Goal: Task Accomplishment & Management: Manage account settings

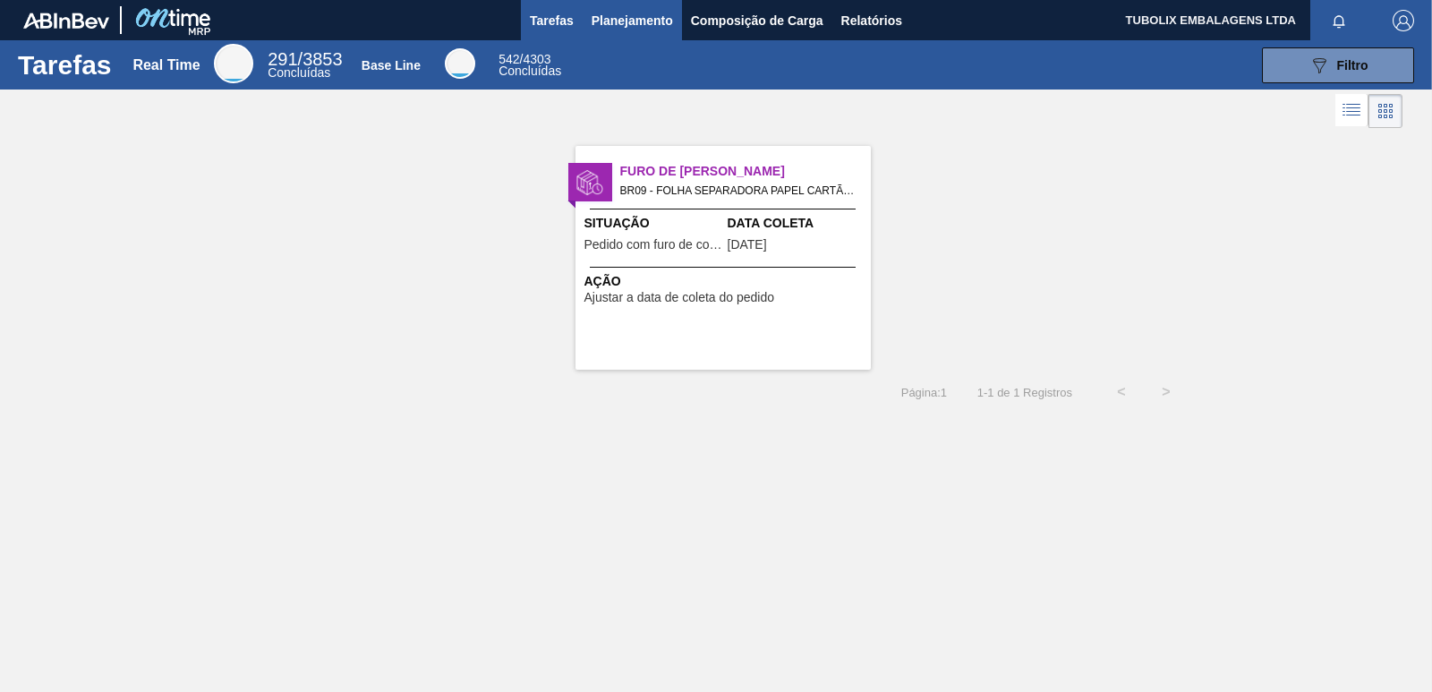
click at [663, 20] on span "Planejamento" at bounding box center [632, 20] width 81 height 21
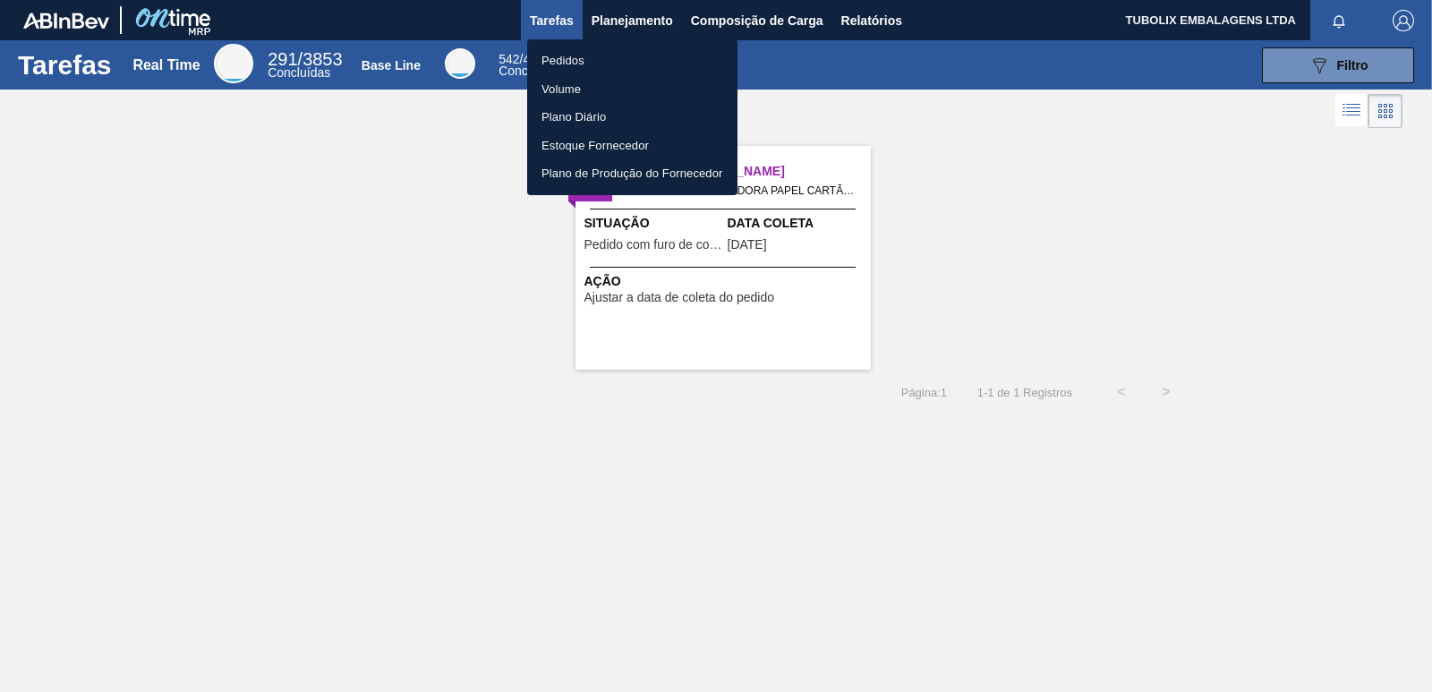
click at [577, 55] on li "Pedidos" at bounding box center [632, 61] width 210 height 29
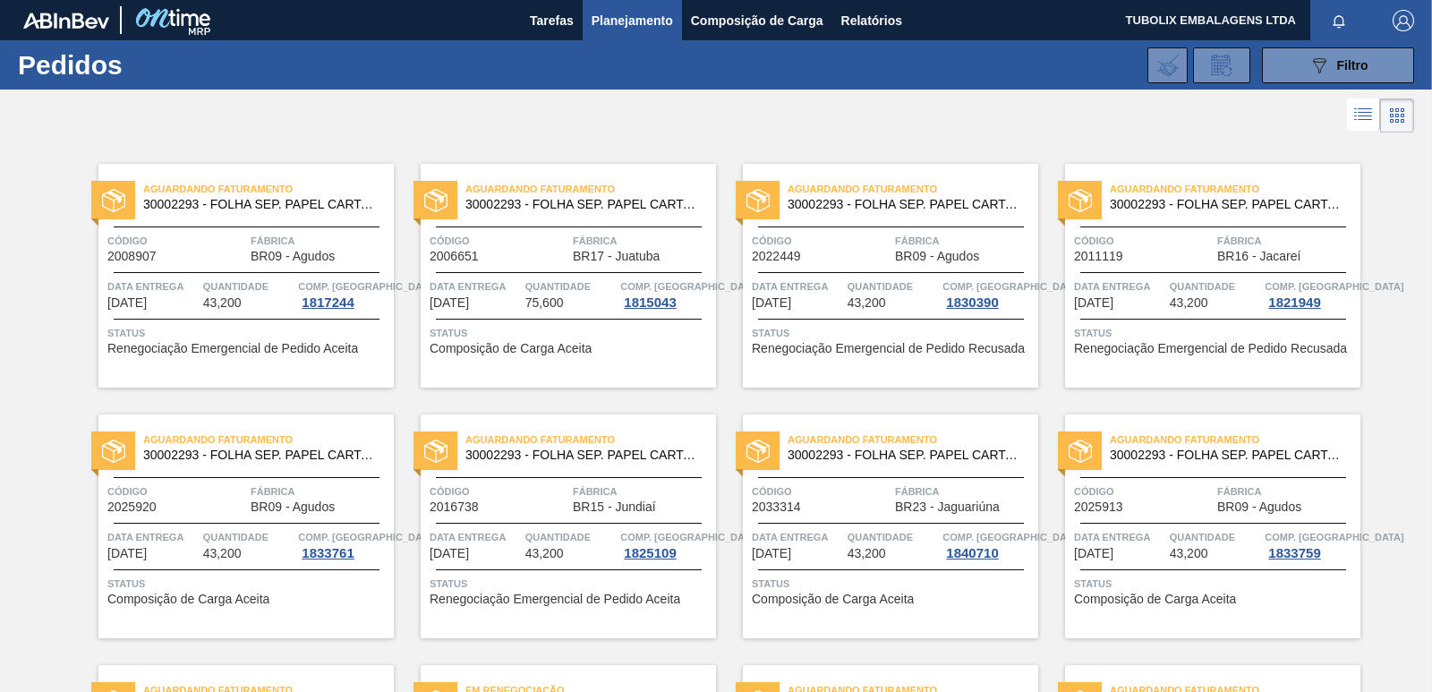
click at [542, 288] on span "Quantidade" at bounding box center [570, 286] width 91 height 18
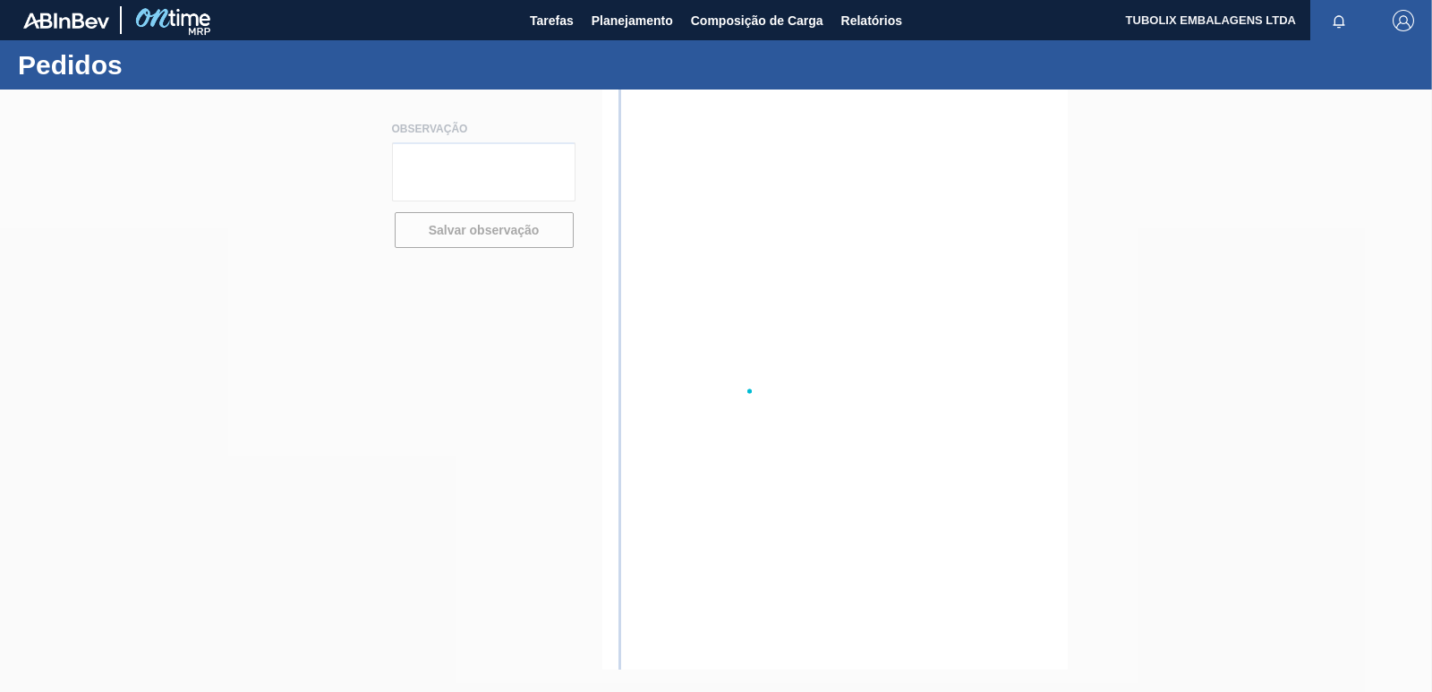
click at [542, 288] on div at bounding box center [716, 390] width 1432 height 602
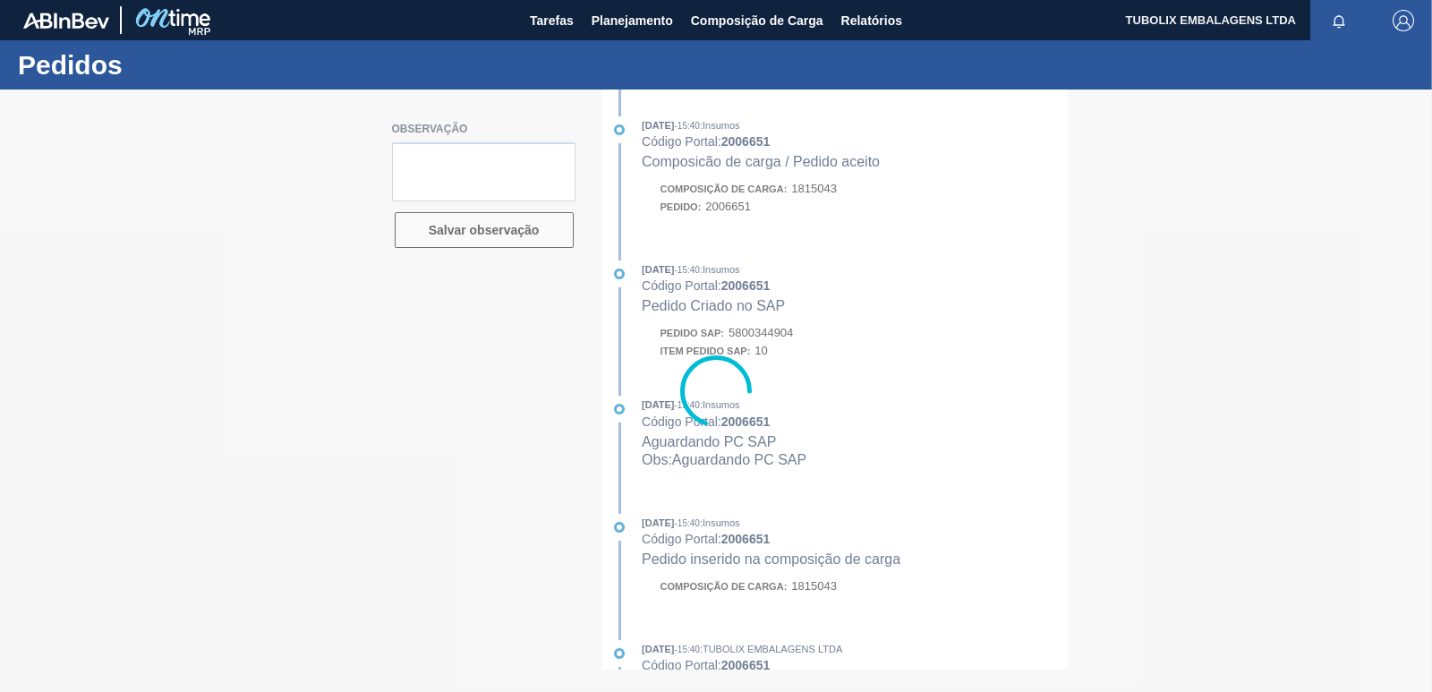
click at [985, 387] on div at bounding box center [716, 390] width 1432 height 602
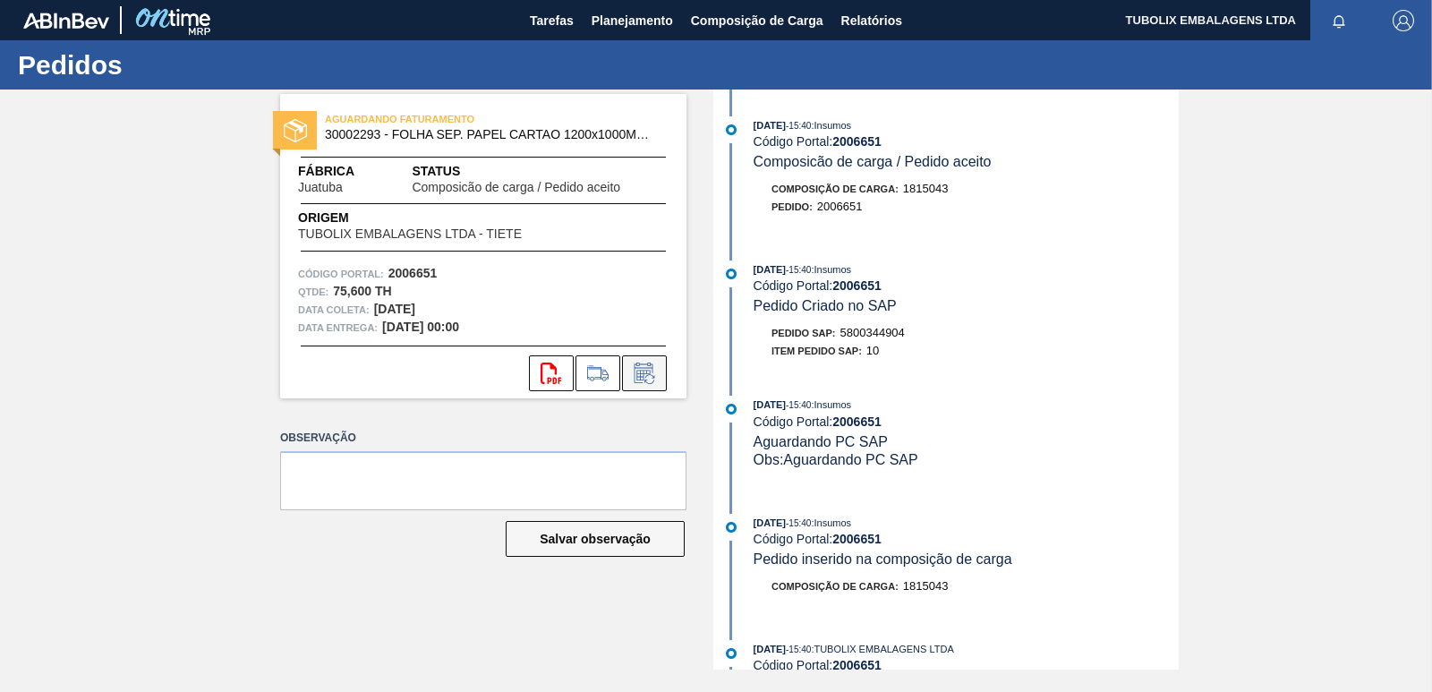
click at [643, 363] on icon at bounding box center [644, 372] width 29 height 21
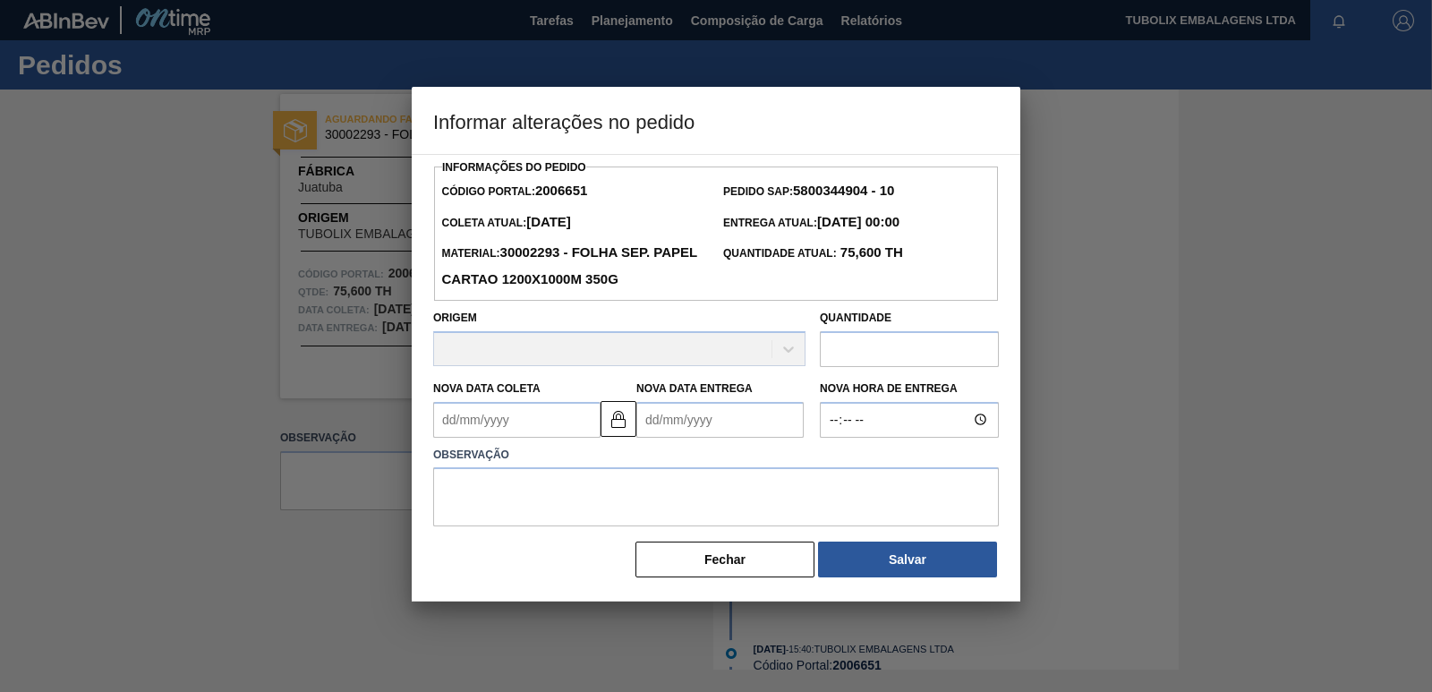
click at [477, 427] on Coleta2006651 "Nova Data Coleta" at bounding box center [516, 420] width 167 height 36
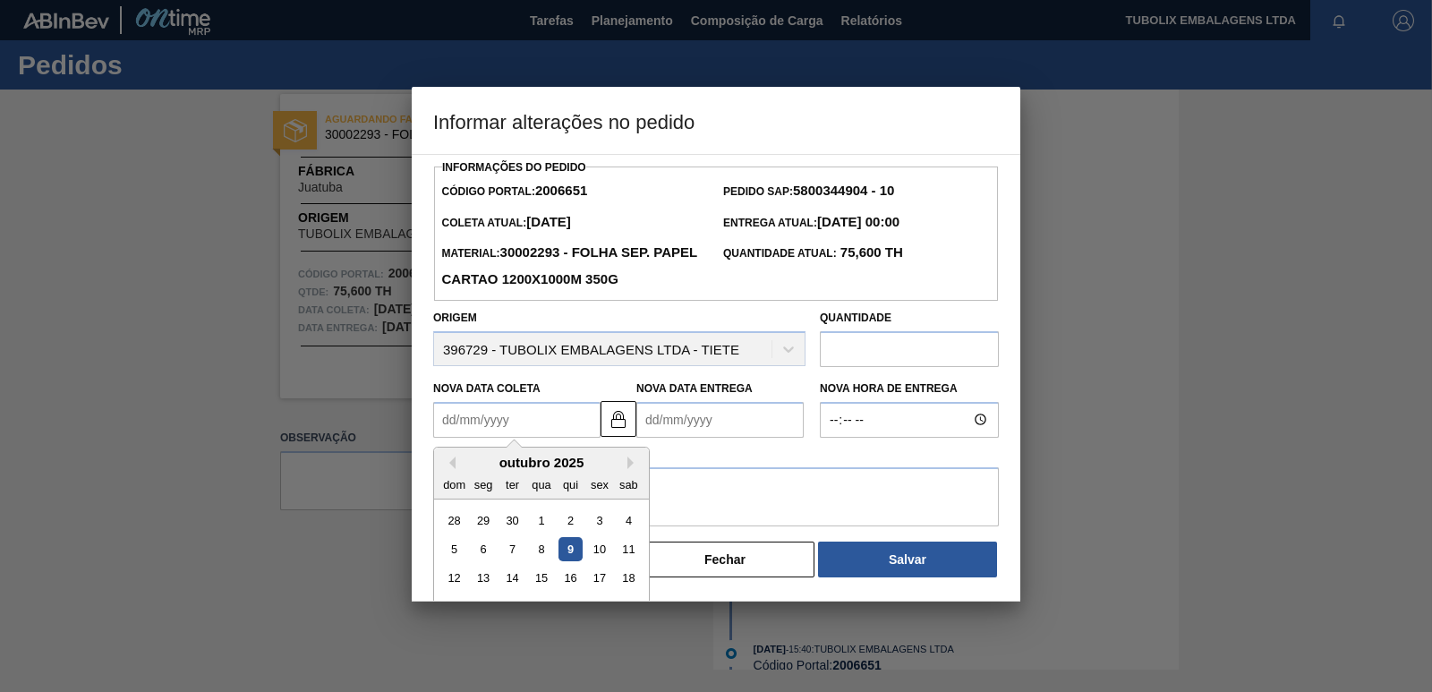
click at [671, 422] on Entrega2006651 "Nova Data Entrega" at bounding box center [719, 420] width 167 height 36
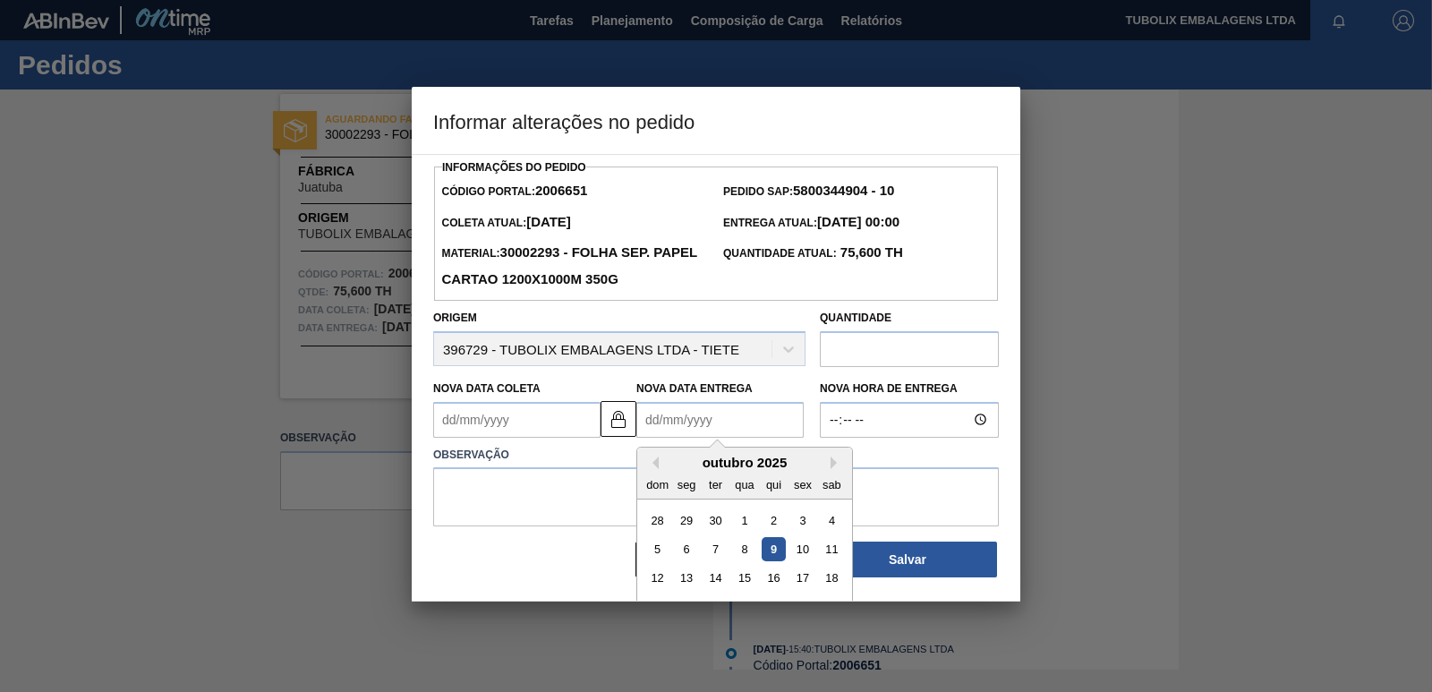
type Coleta2006651 "29/09/2025"
type Entrega2006651 "15"
type Coleta2006651 "[DATE]"
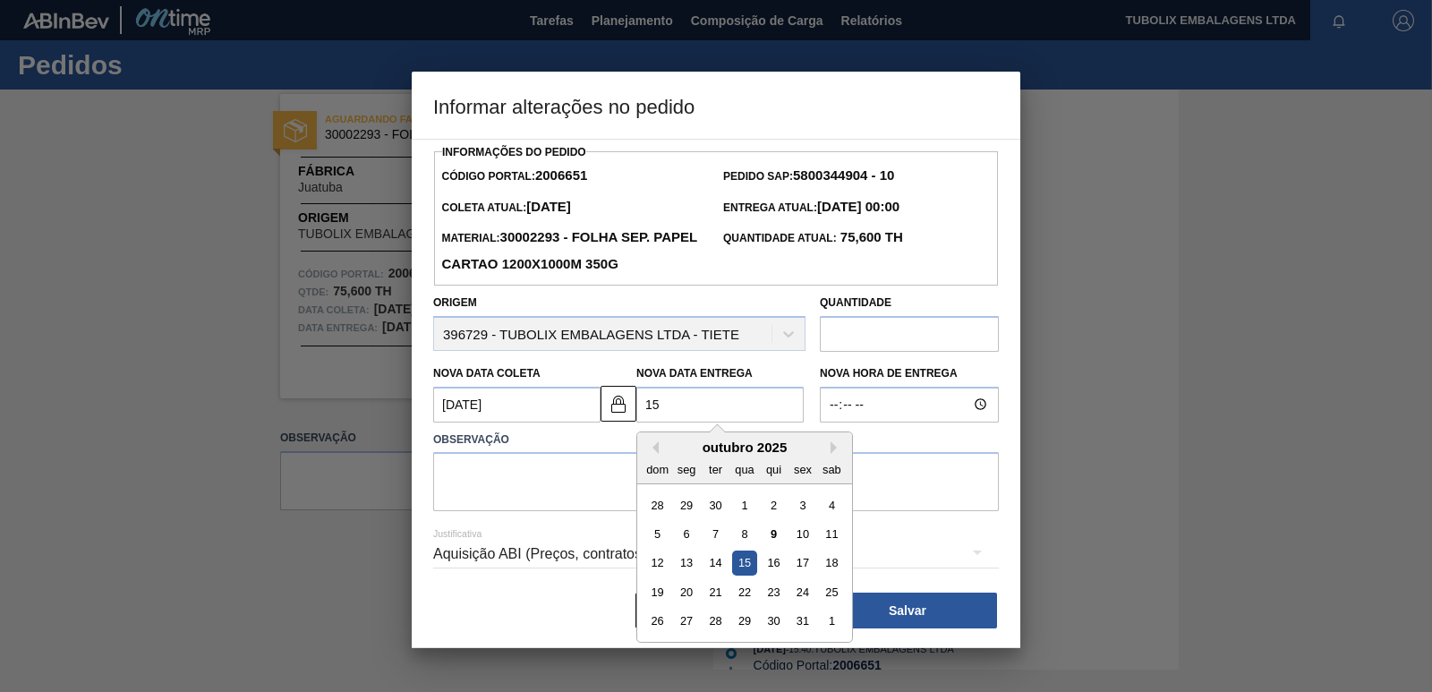
type Entrega2006651 "15/"
type Coleta2006651 "13/01/2025"
type Entrega2006651 "15/1"
type Coleta2006651 "[DATE]"
type Entrega2006651 "[DATE]"
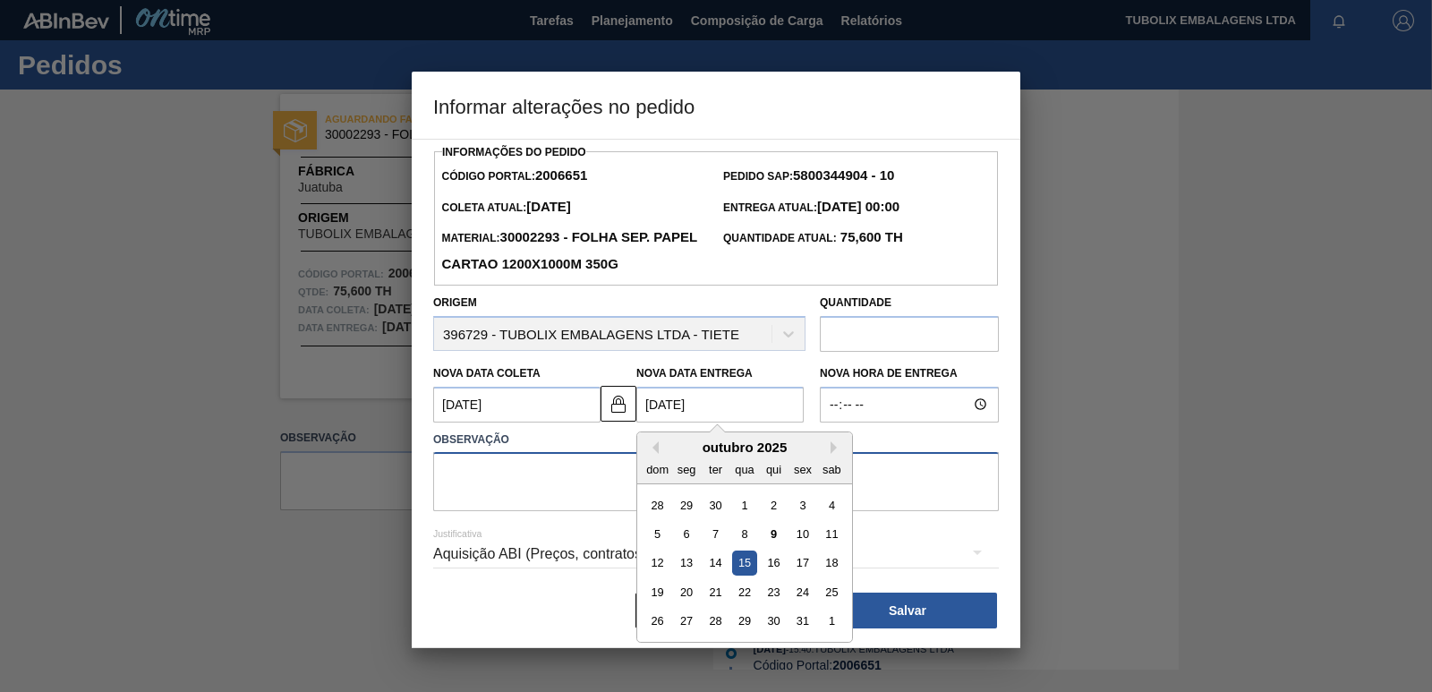
click at [608, 469] on textarea at bounding box center [716, 481] width 566 height 59
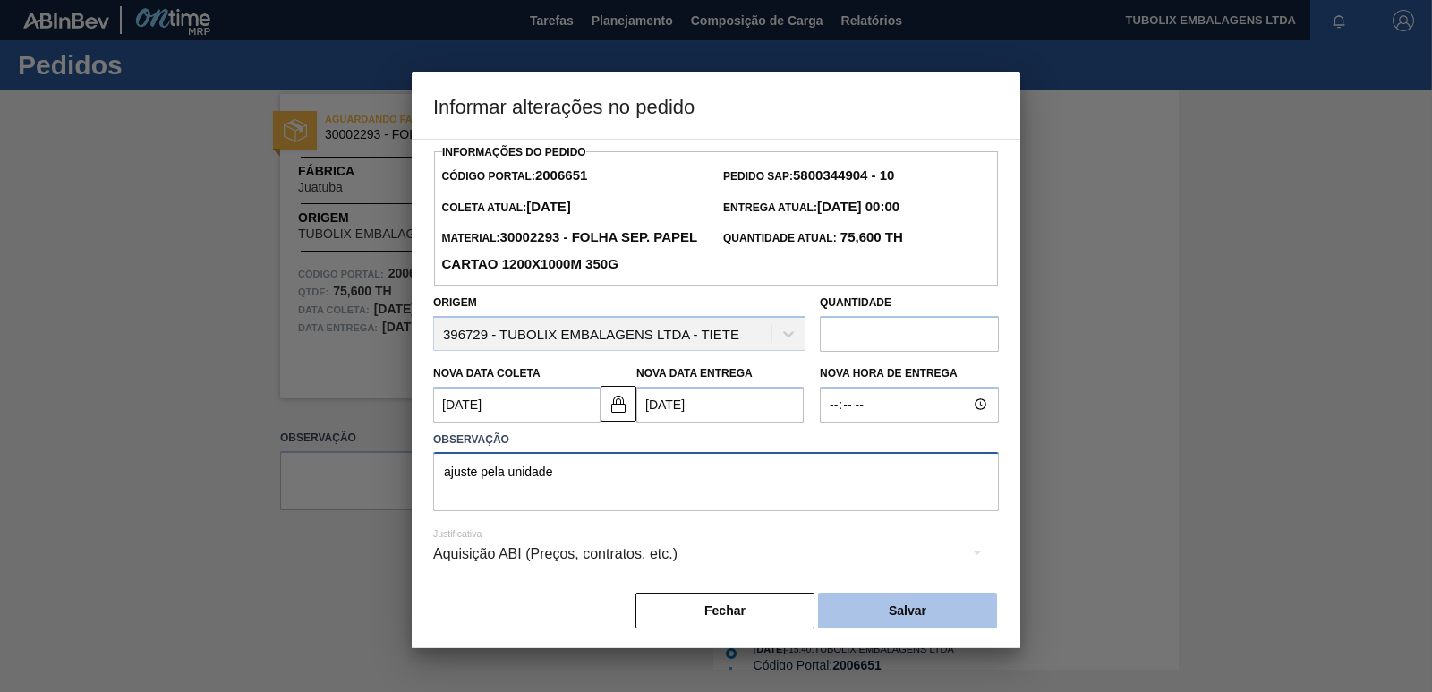
type textarea "ajuste pela unidade"
click at [882, 597] on button "Salvar" at bounding box center [907, 610] width 179 height 36
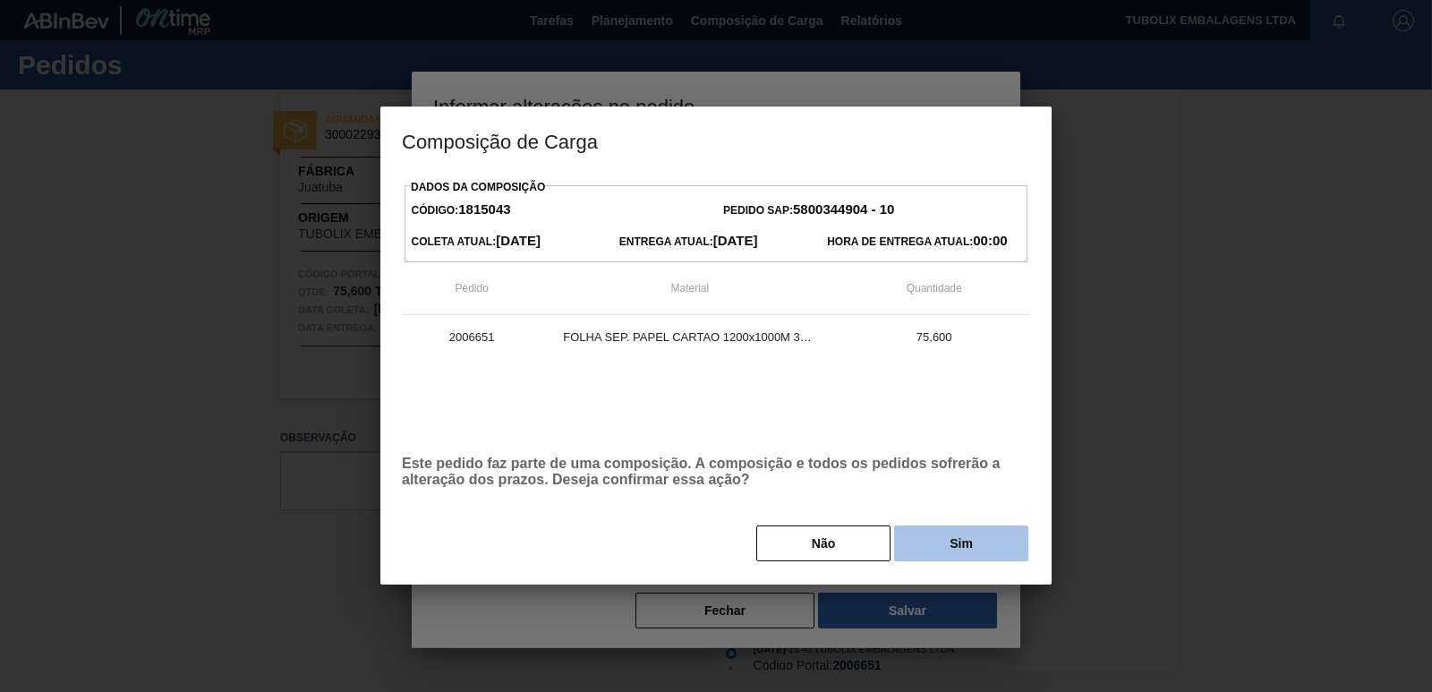
click at [915, 541] on button "Sim" at bounding box center [961, 543] width 134 height 36
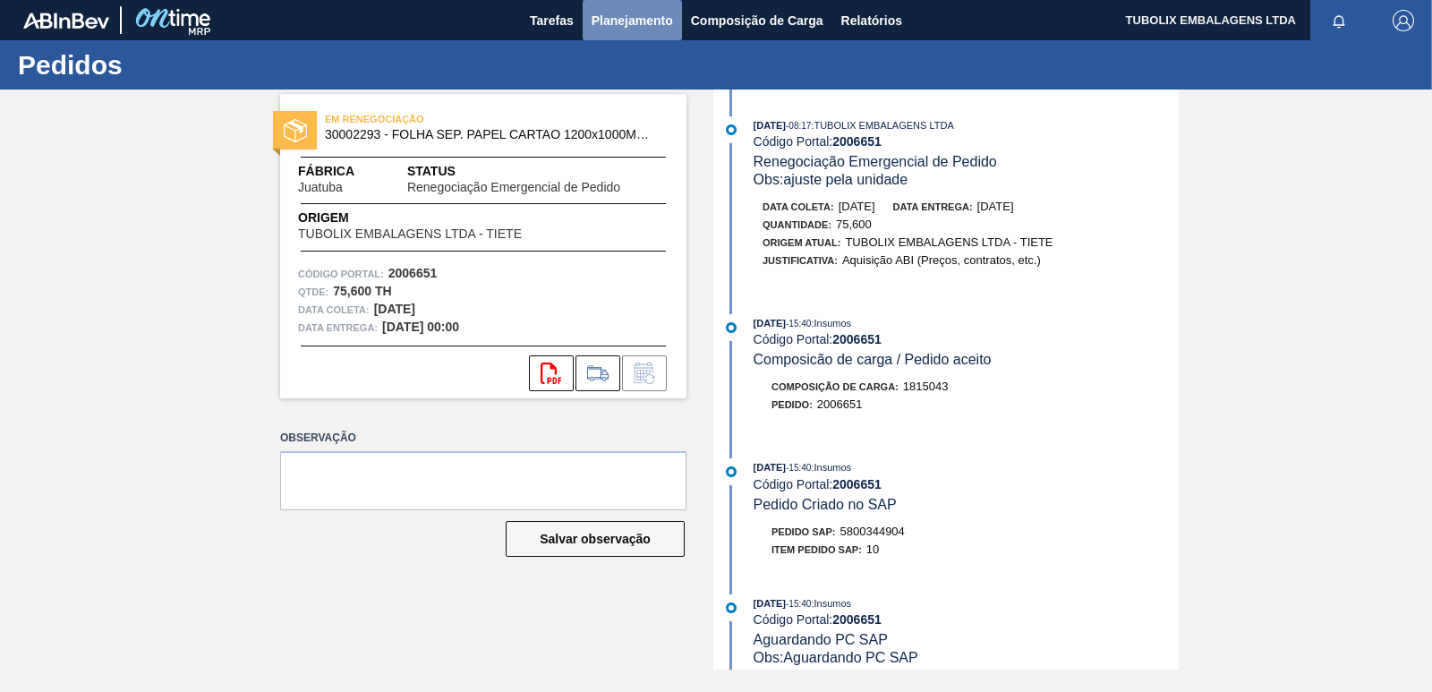
click at [639, 19] on span "Planejamento" at bounding box center [632, 20] width 81 height 21
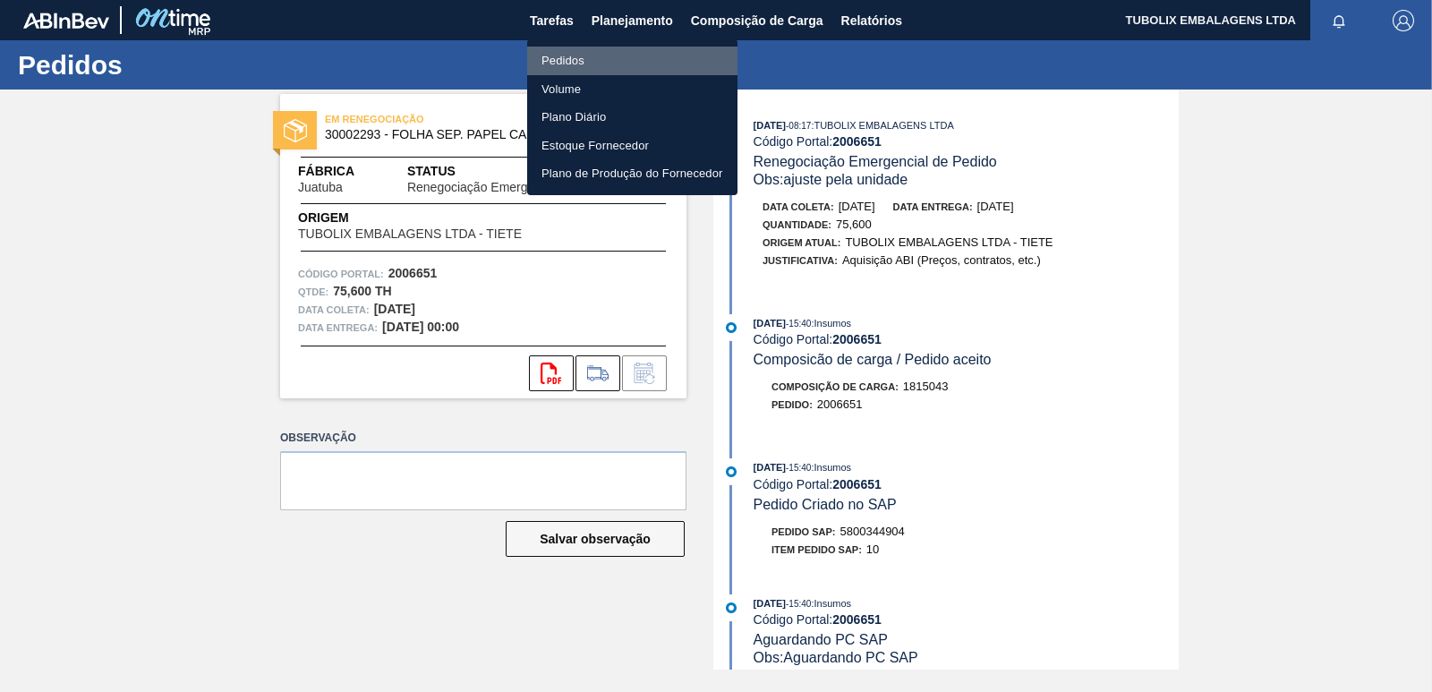
click at [569, 62] on li "Pedidos" at bounding box center [632, 61] width 210 height 29
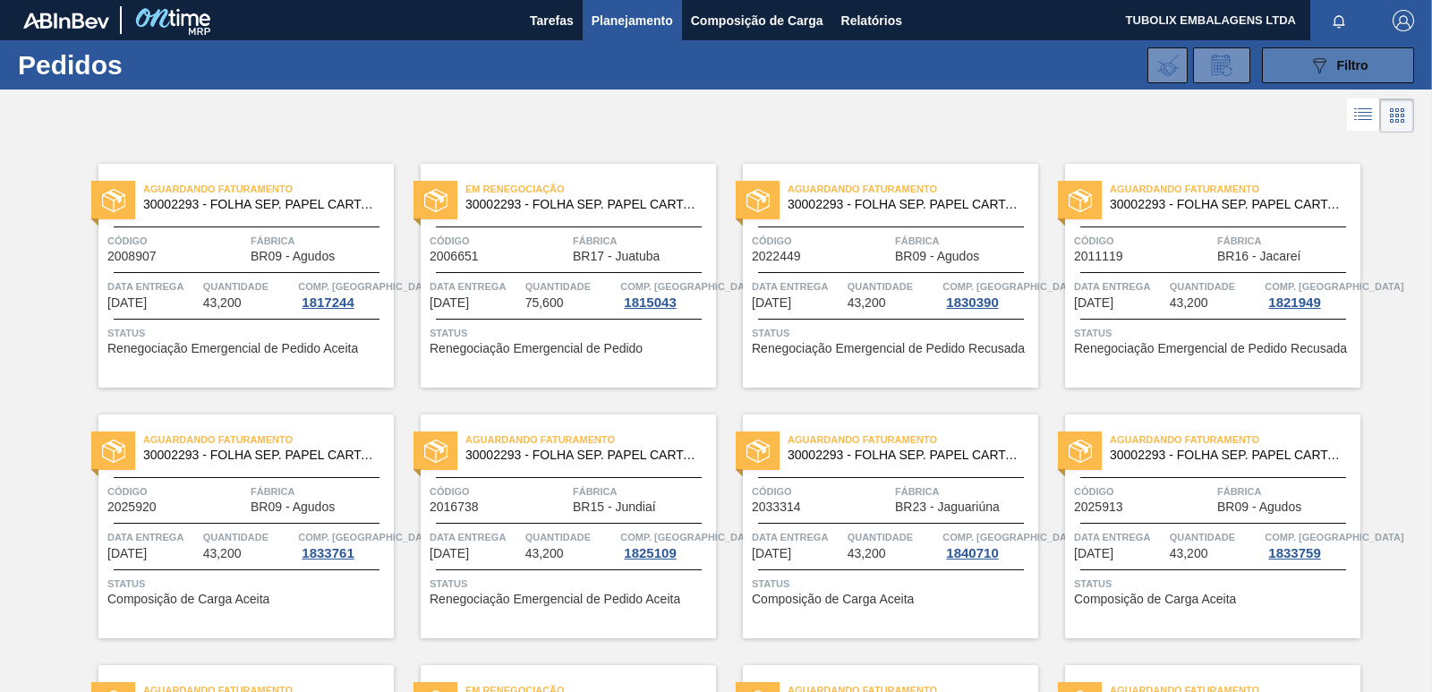
click at [1316, 55] on icon "089F7B8B-B2A5-4AFE-B5C0-19BA573D28AC" at bounding box center [1318, 65] width 21 height 21
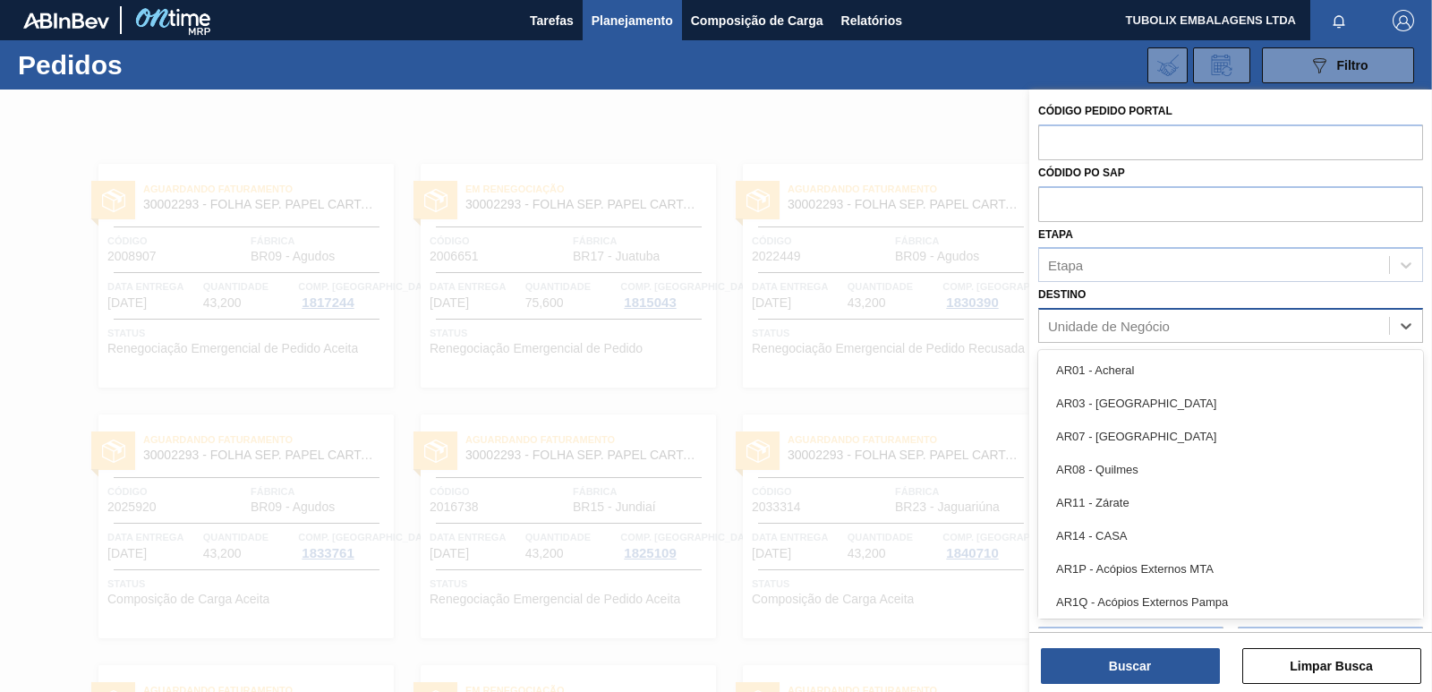
click at [1137, 324] on div "Unidade de Negócio" at bounding box center [1109, 326] width 122 height 15
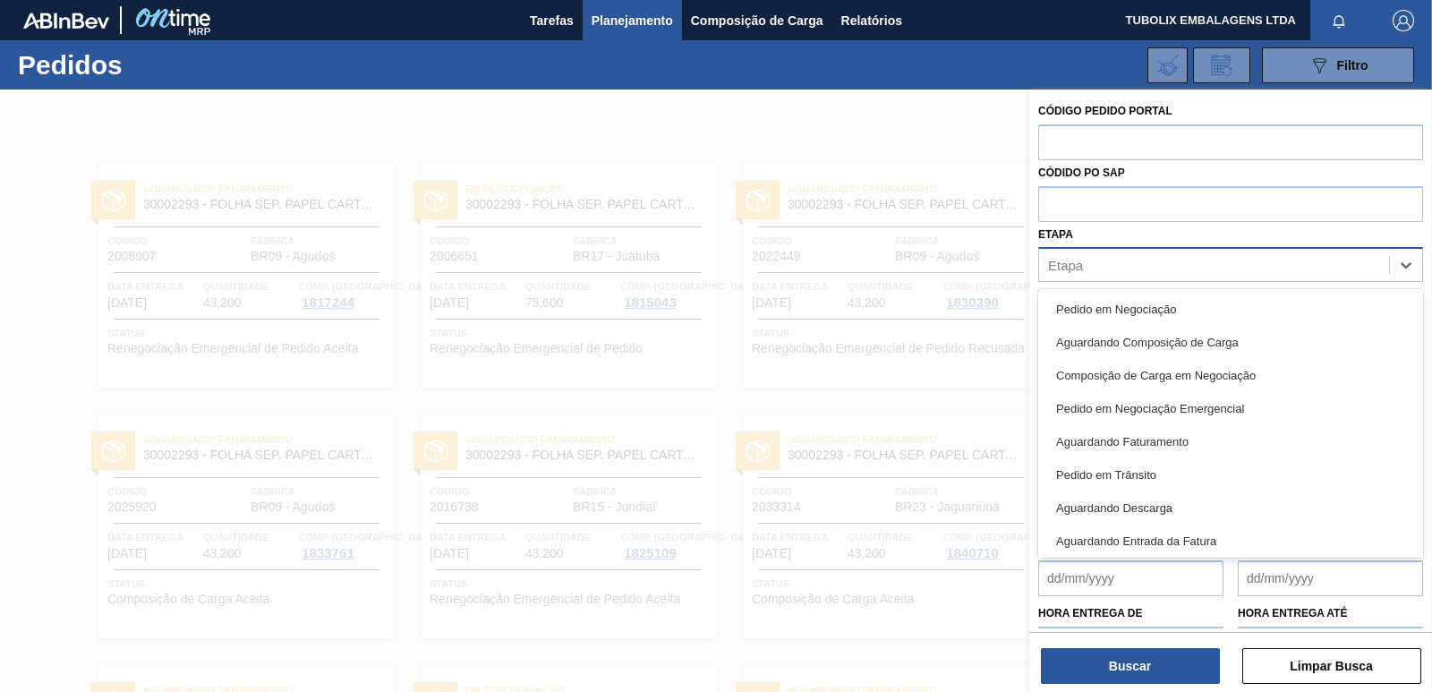
click at [1138, 269] on div "Etapa" at bounding box center [1214, 265] width 350 height 26
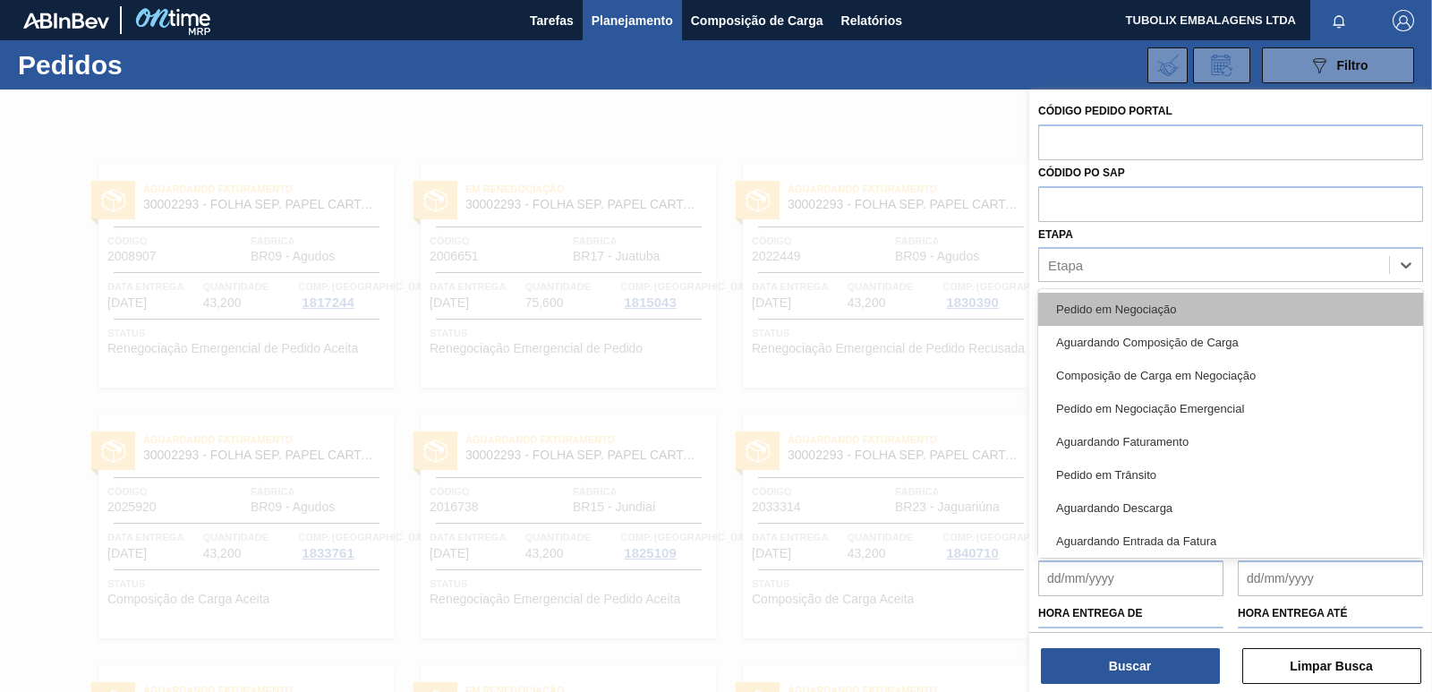
click at [1167, 303] on div "Pedido em Negociação" at bounding box center [1230, 309] width 385 height 33
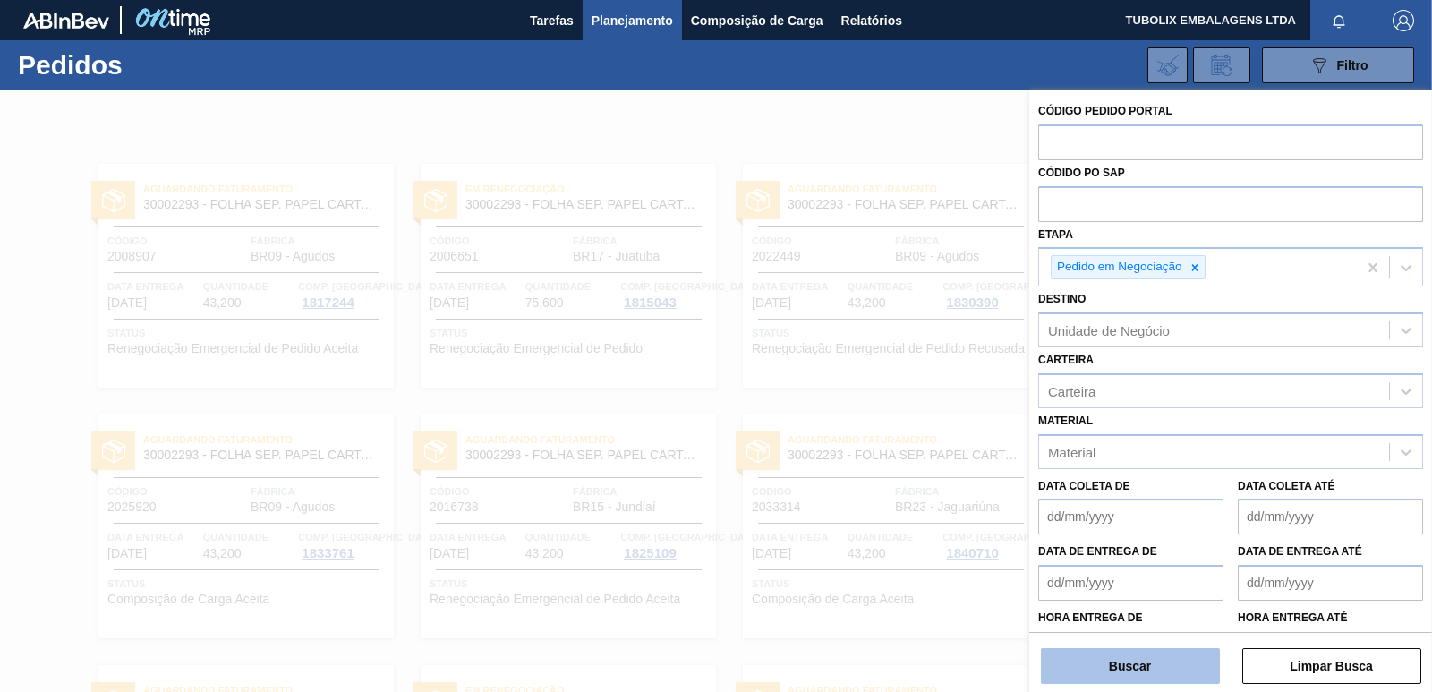
click at [1188, 670] on button "Buscar" at bounding box center [1130, 666] width 179 height 36
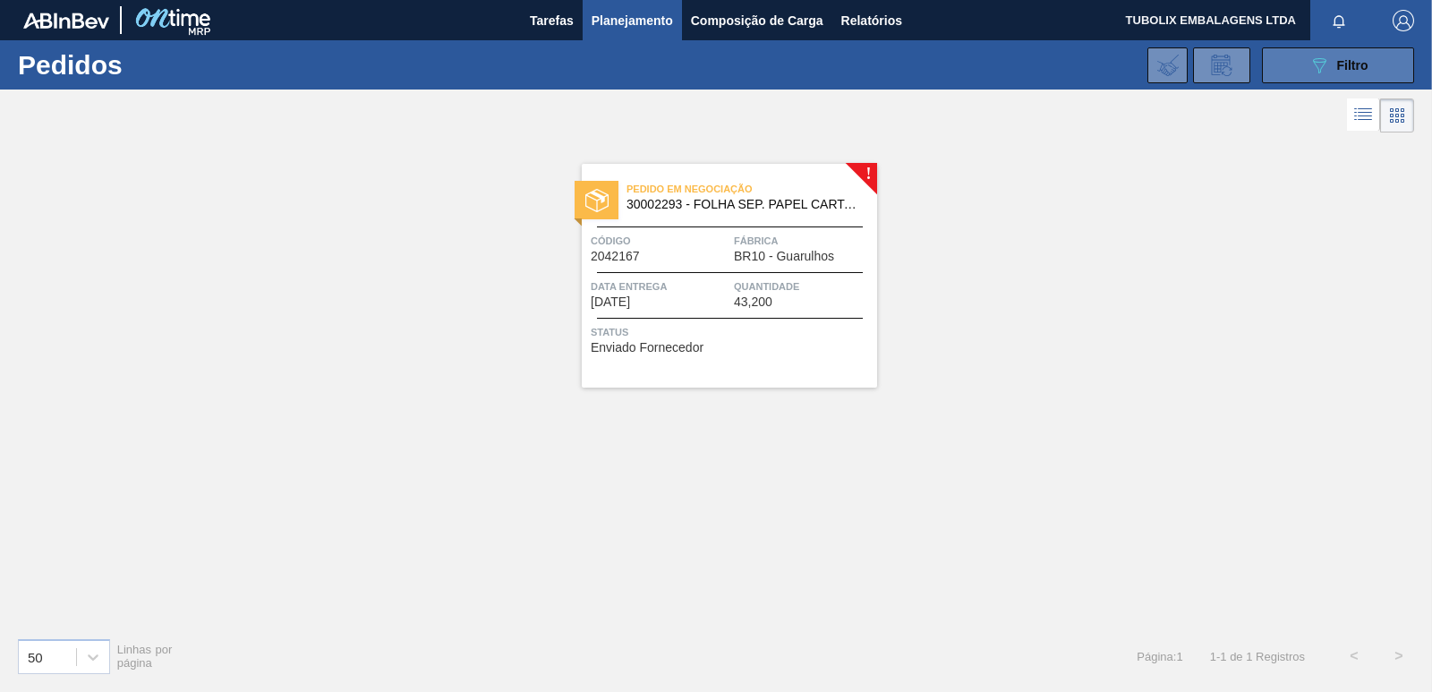
click at [1347, 64] on span "Filtro" at bounding box center [1352, 65] width 31 height 14
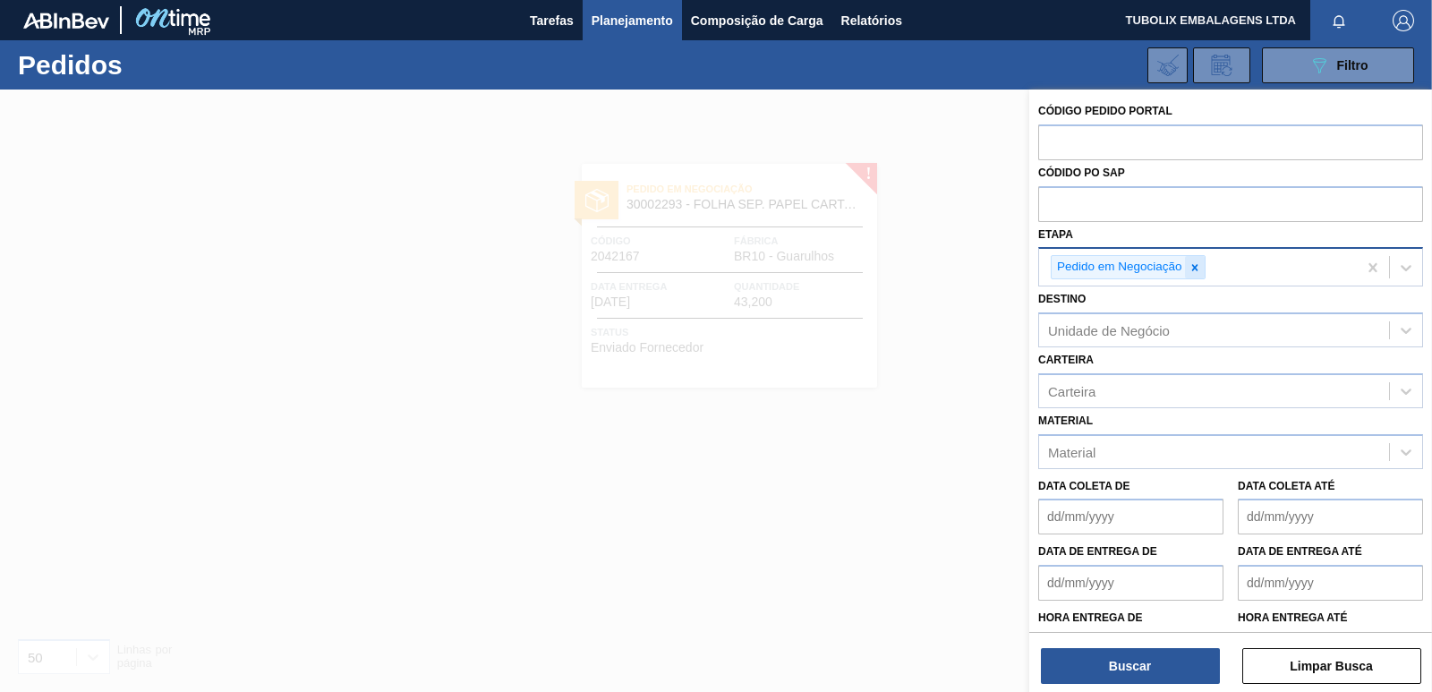
click at [1195, 261] on icon at bounding box center [1194, 267] width 13 height 13
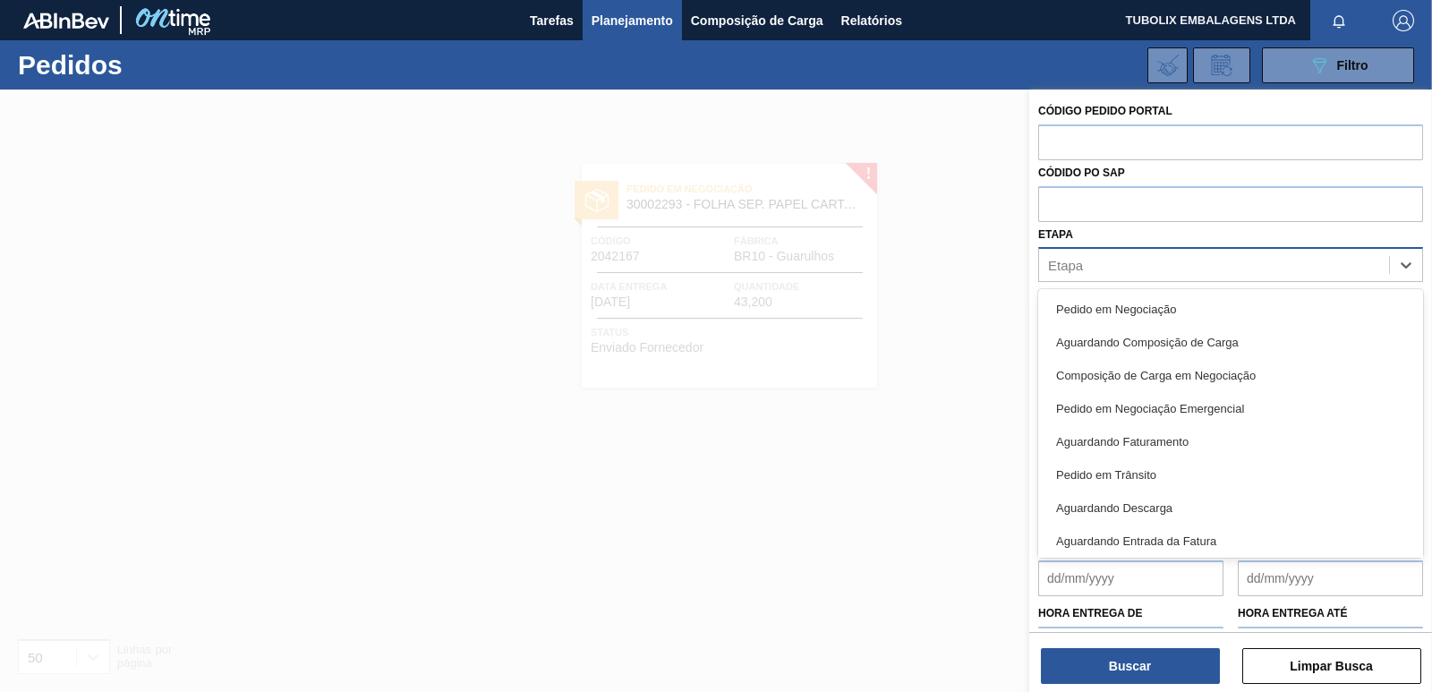
click at [1256, 260] on div "Etapa" at bounding box center [1214, 265] width 350 height 26
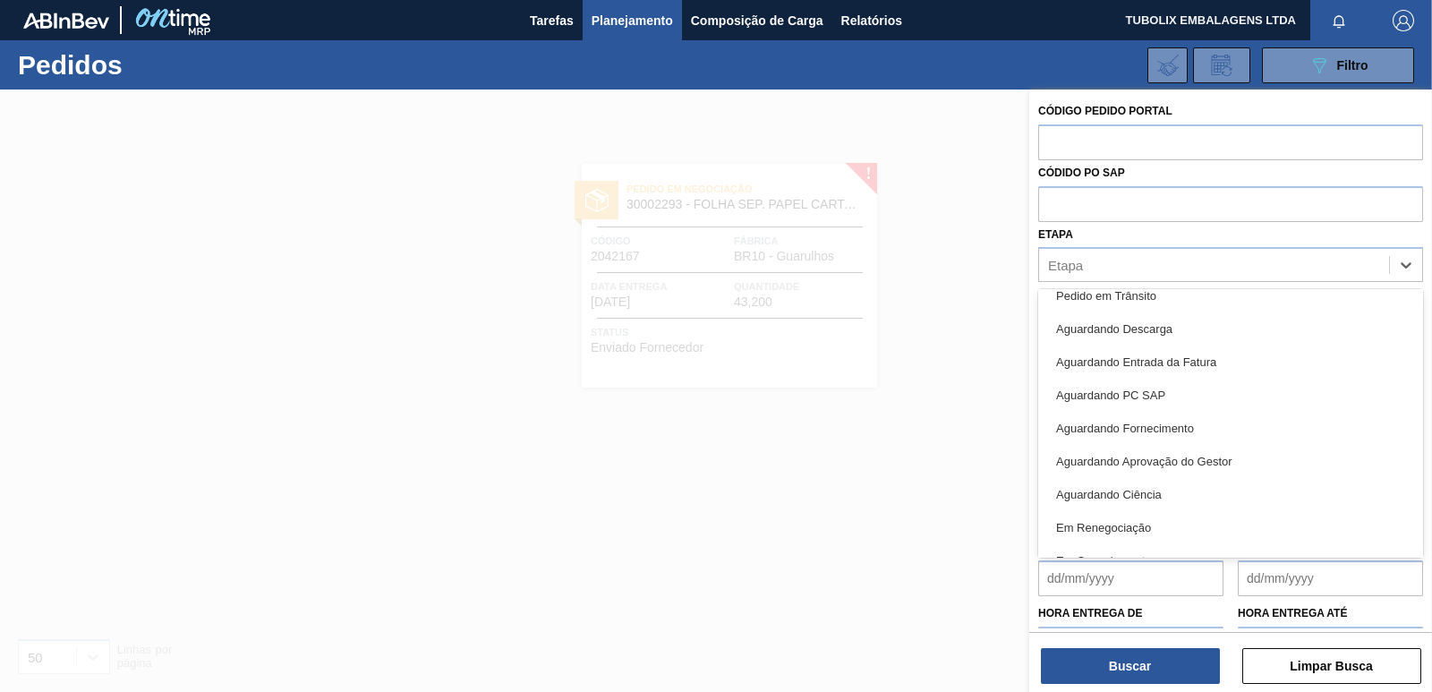
scroll to position [235, 0]
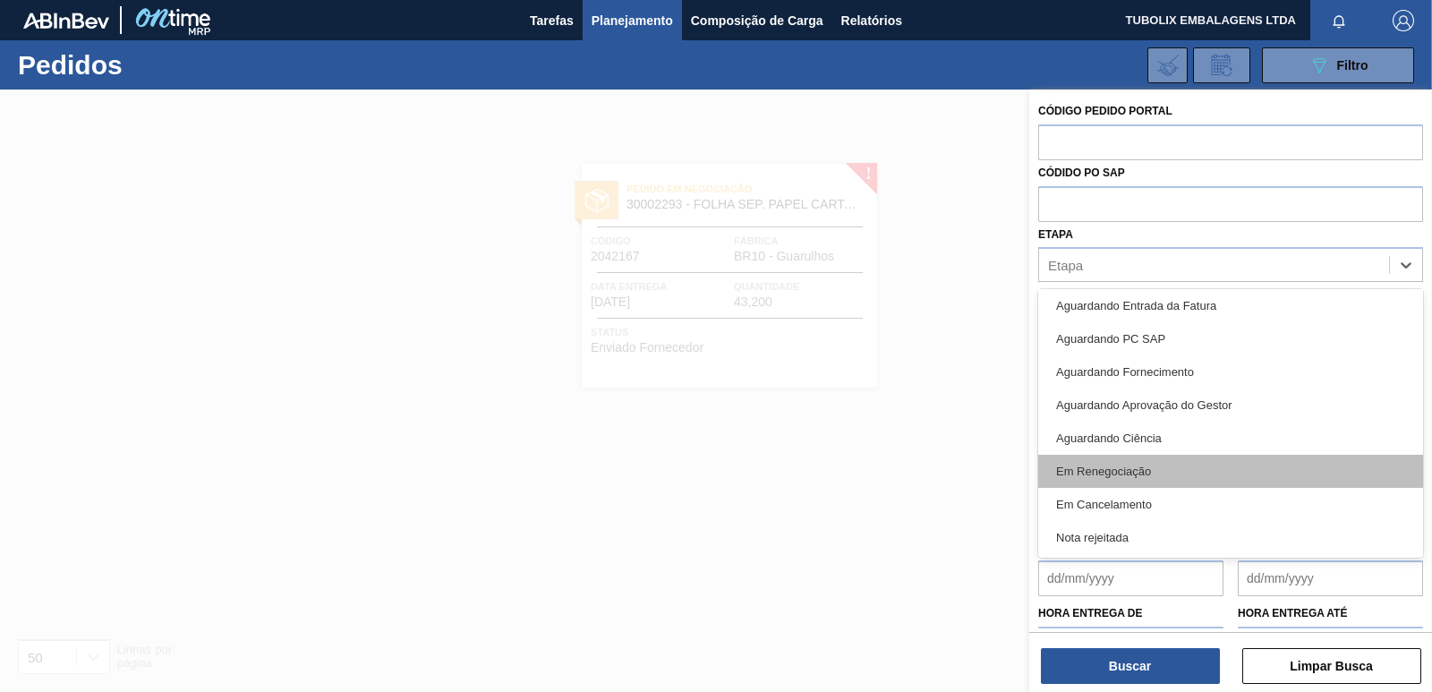
click at [1149, 481] on div "Em Renegociação" at bounding box center [1230, 471] width 385 height 33
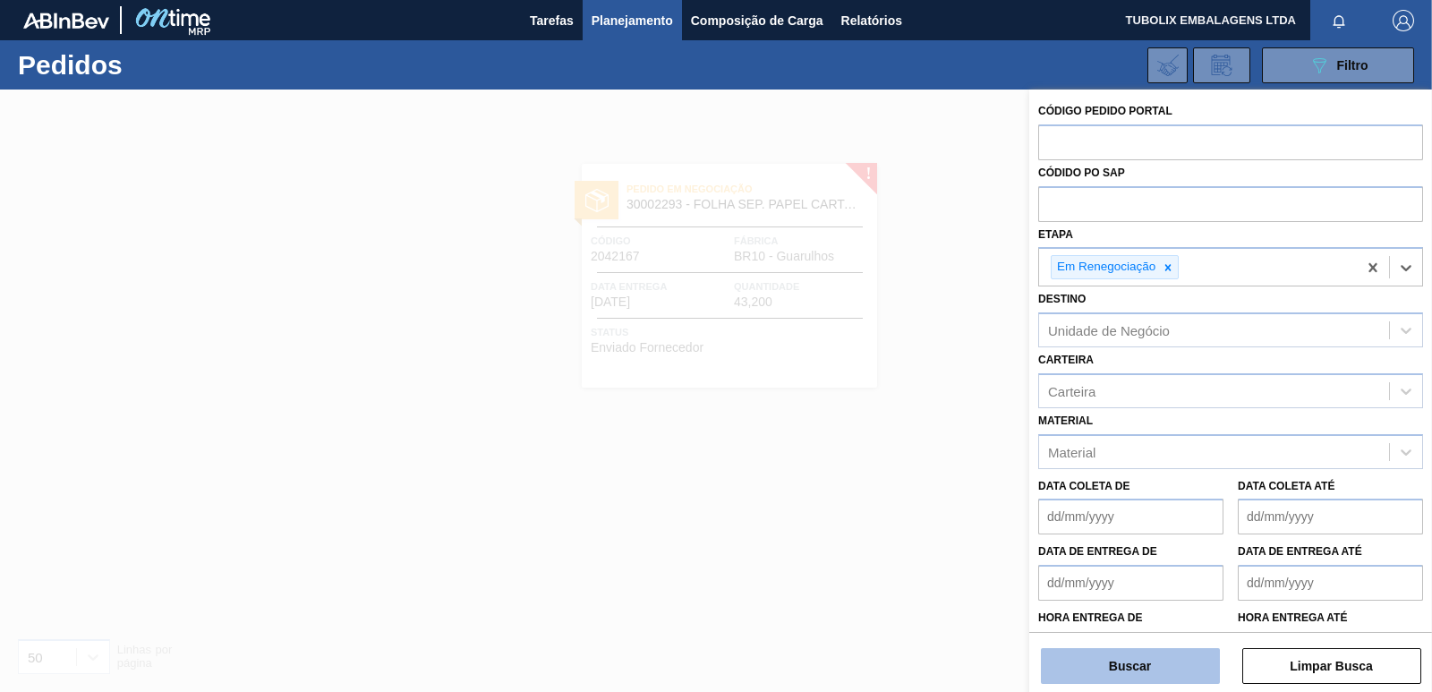
click at [1208, 659] on button "Buscar" at bounding box center [1130, 666] width 179 height 36
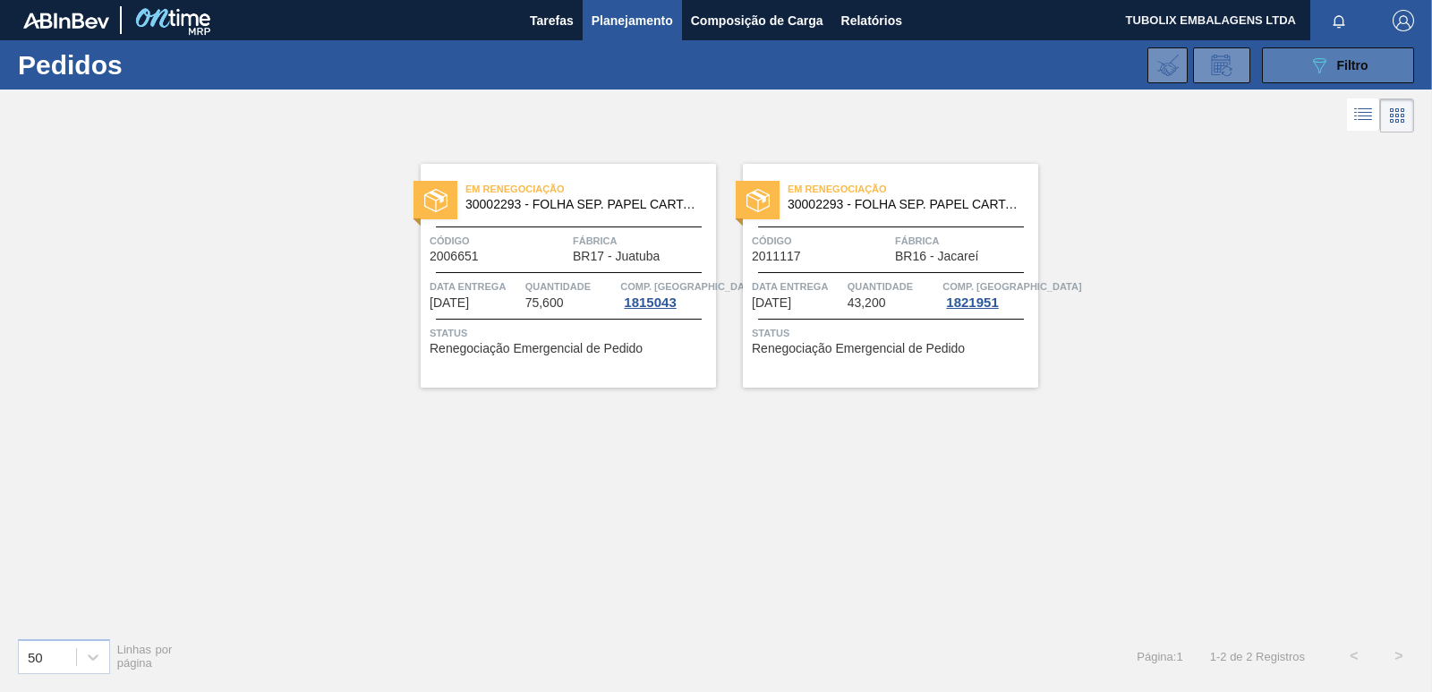
click at [1319, 63] on icon "089F7B8B-B2A5-4AFE-B5C0-19BA573D28AC" at bounding box center [1318, 65] width 21 height 21
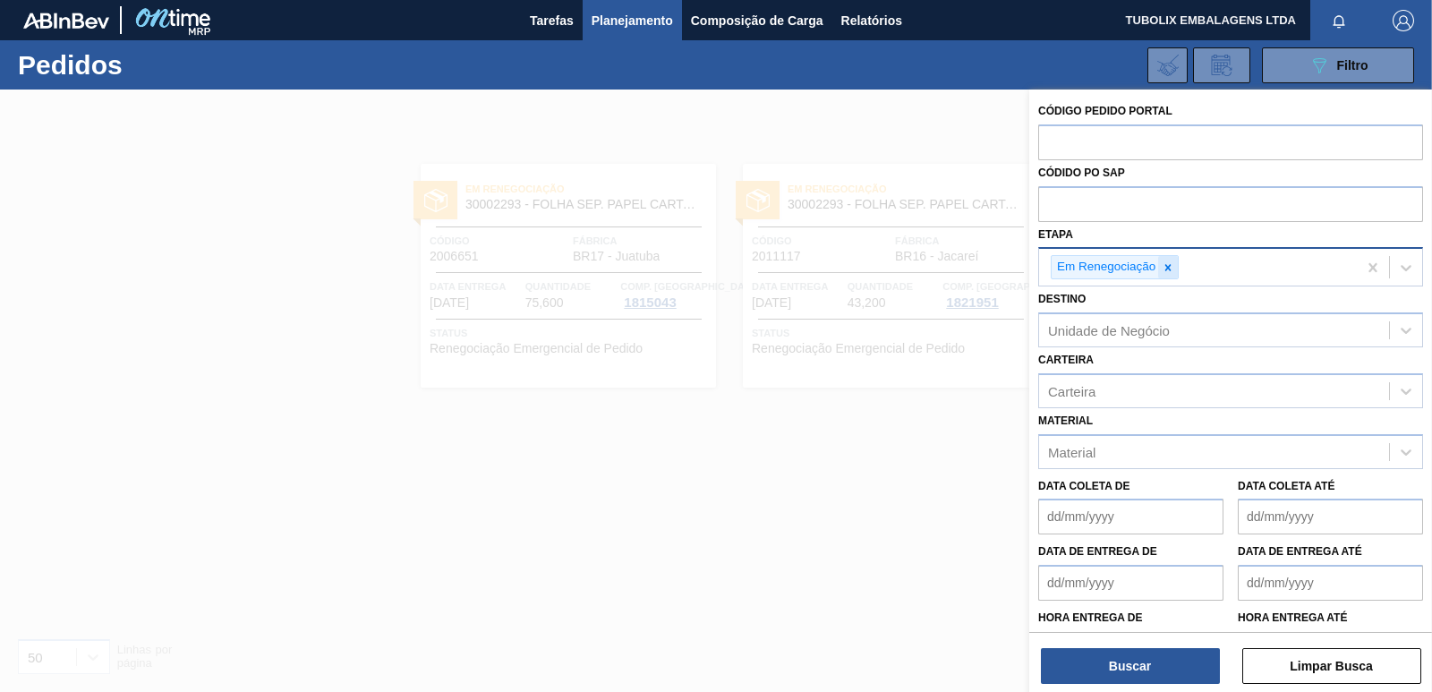
click at [1163, 264] on icon at bounding box center [1168, 267] width 13 height 13
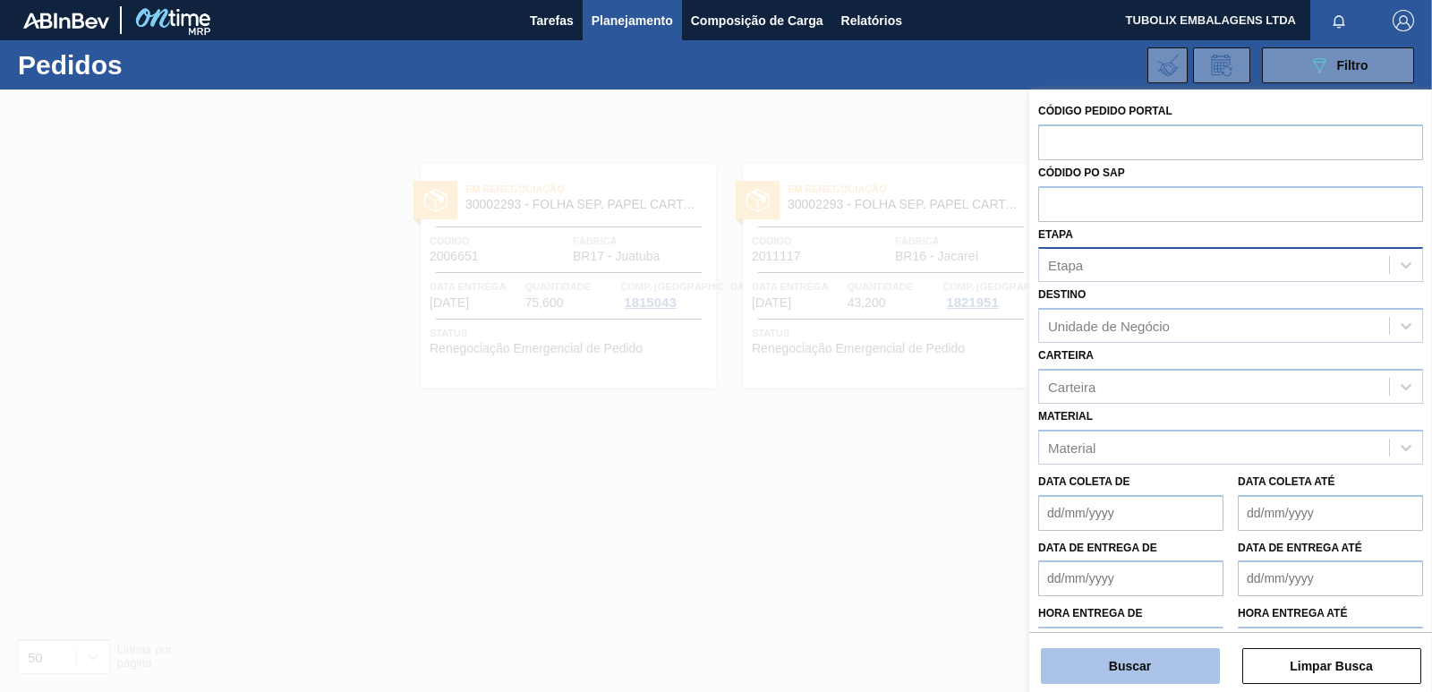
click at [1149, 668] on button "Buscar" at bounding box center [1130, 666] width 179 height 36
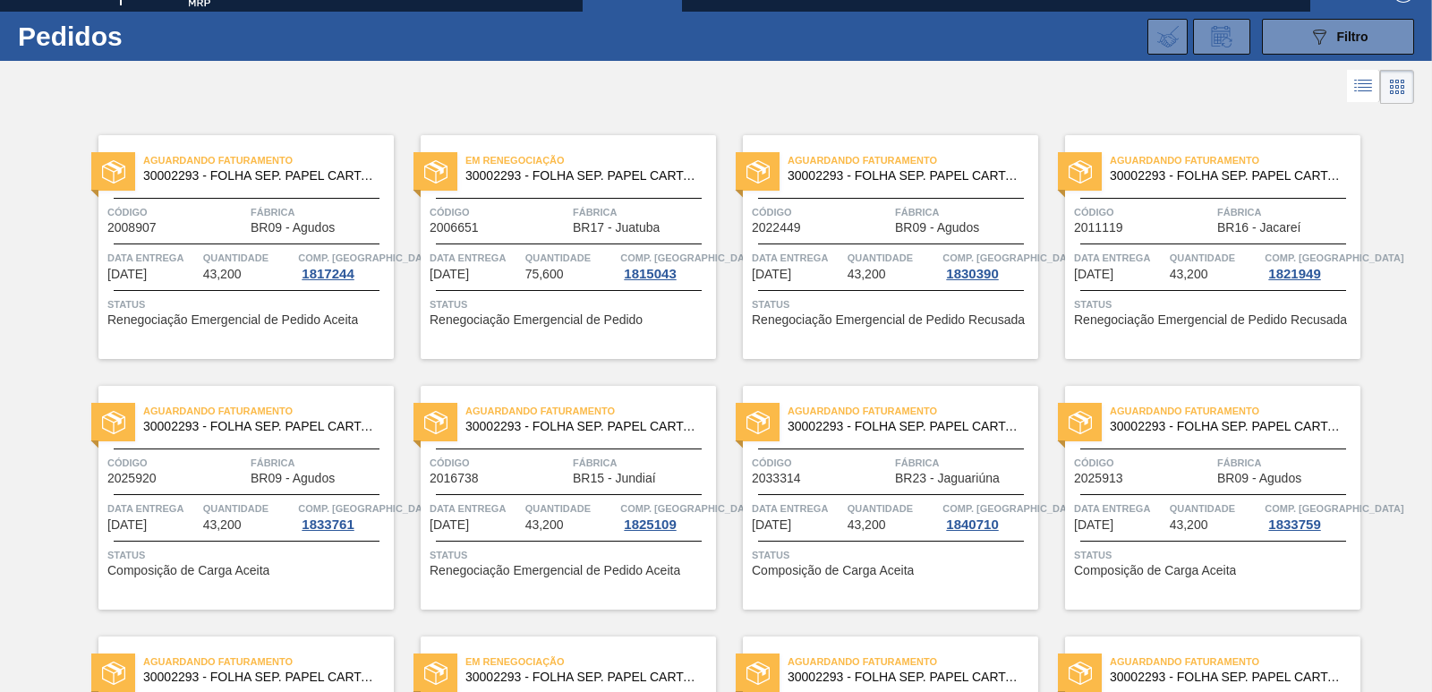
scroll to position [0, 0]
